Goal: Information Seeking & Learning: Learn about a topic

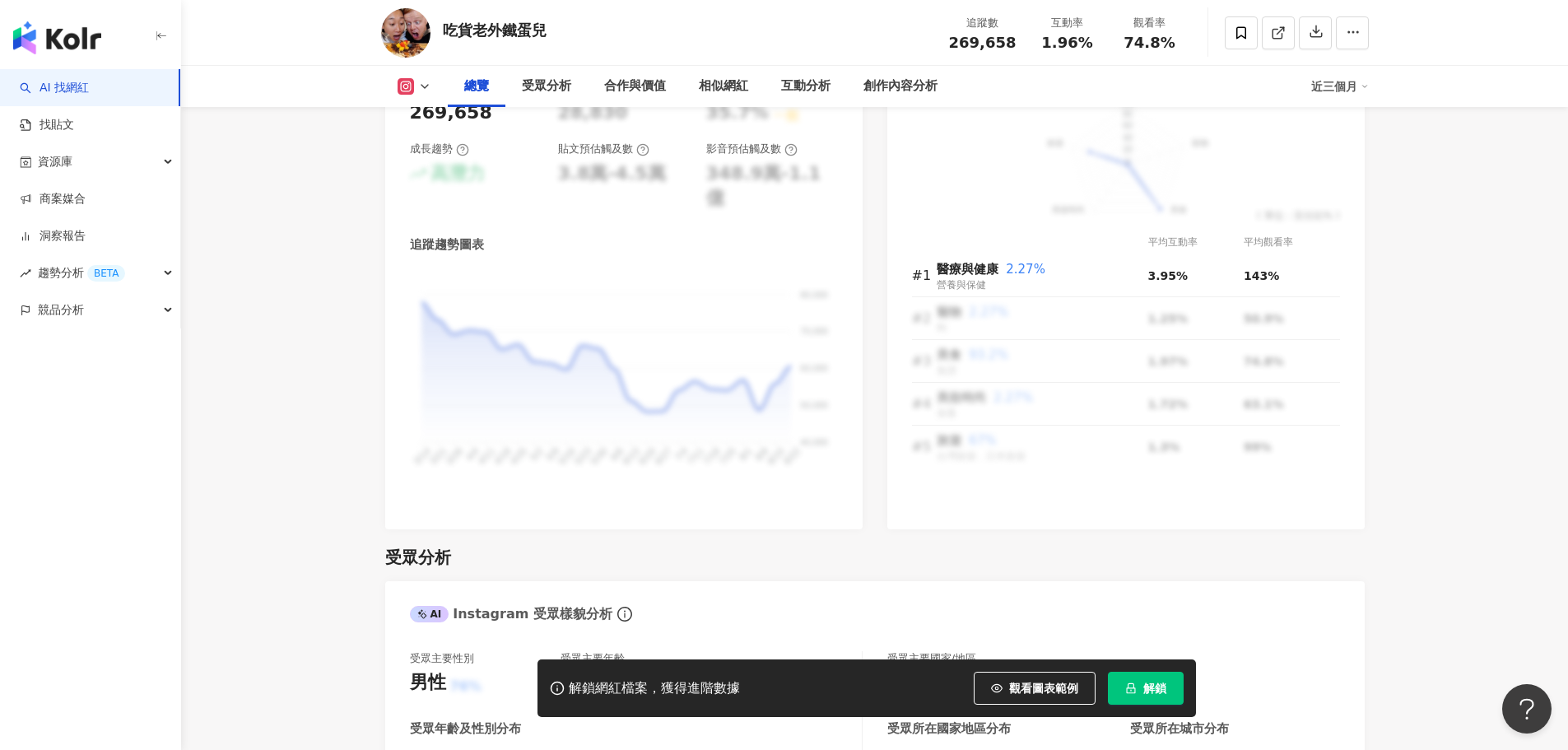
scroll to position [1233, 0]
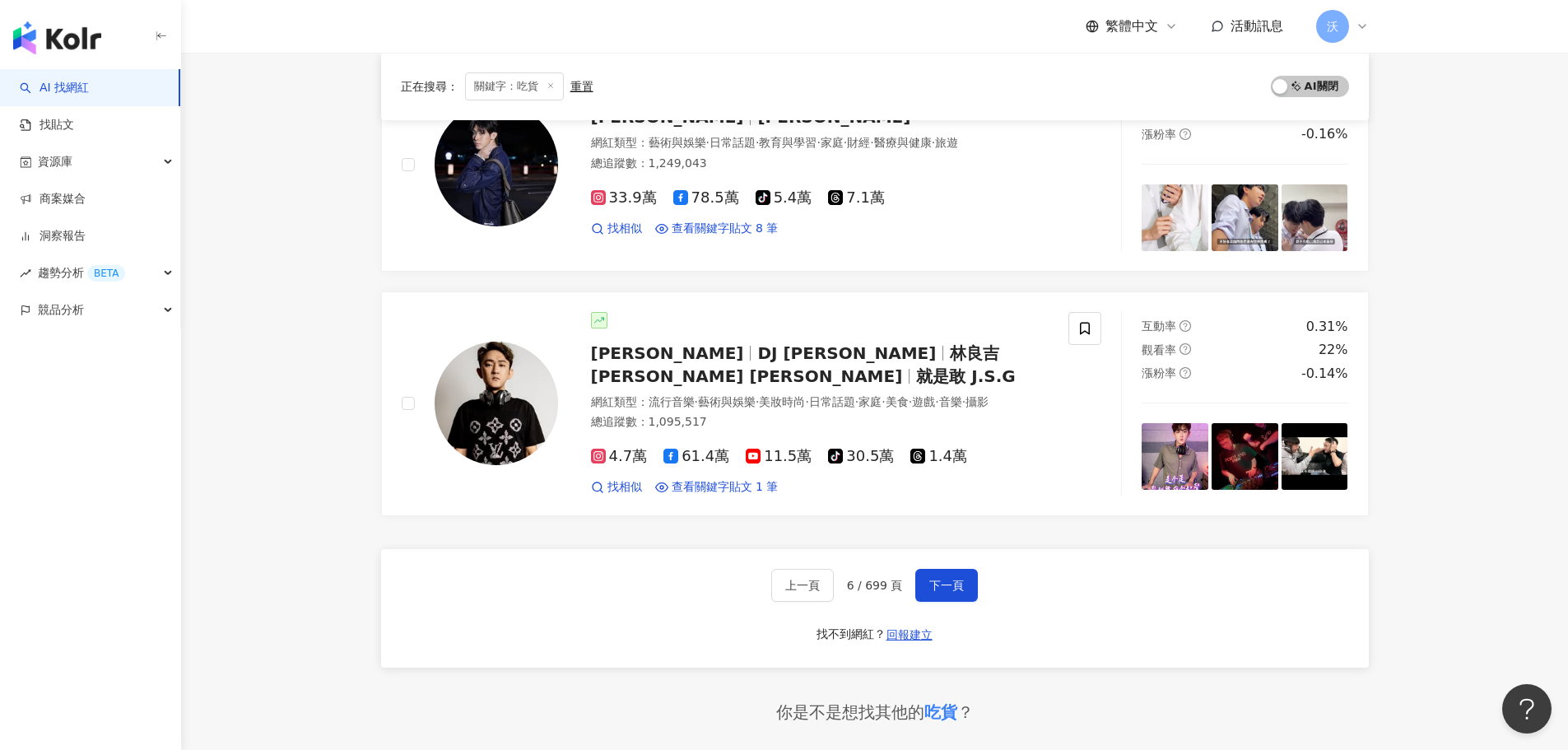
click at [84, 29] on img "button" at bounding box center [57, 38] width 88 height 33
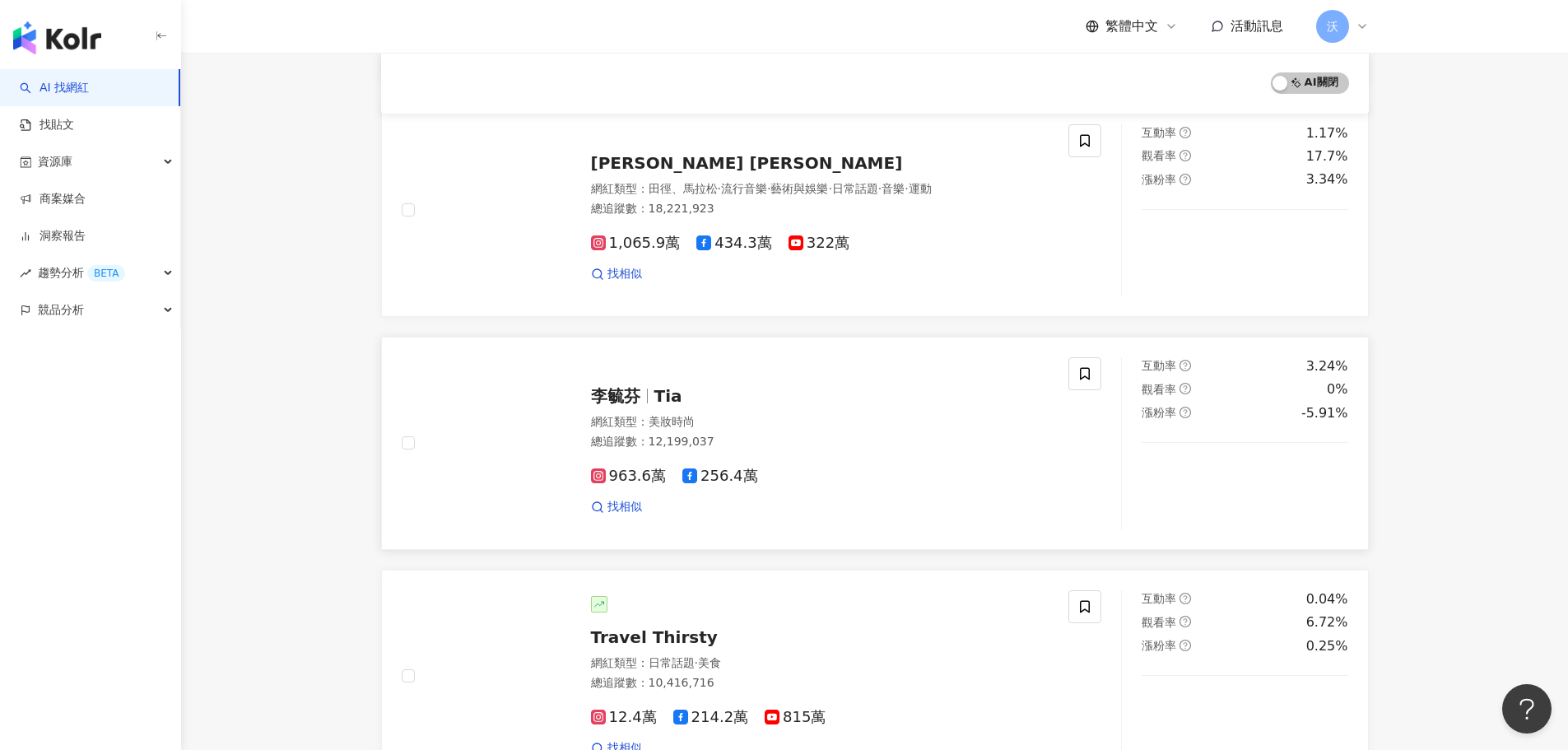
scroll to position [329, 0]
